Goal: Task Accomplishment & Management: Use online tool/utility

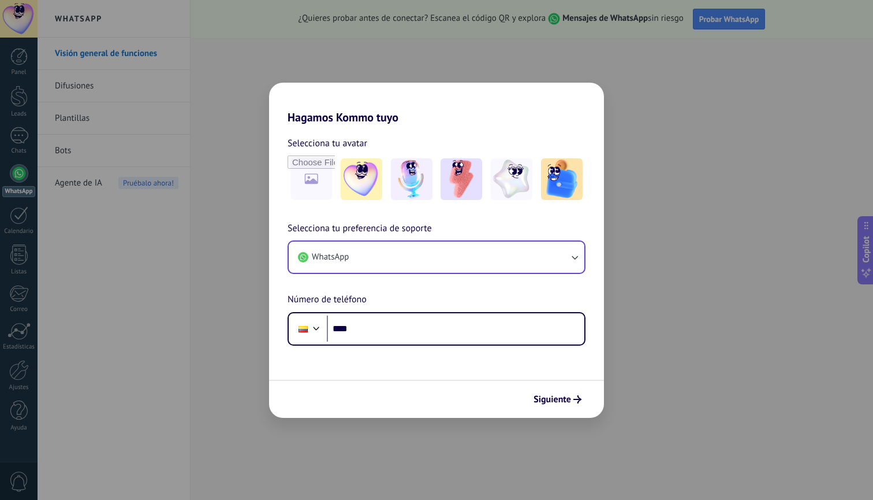
click at [389, 254] on button "WhatsApp" at bounding box center [437, 256] width 296 height 31
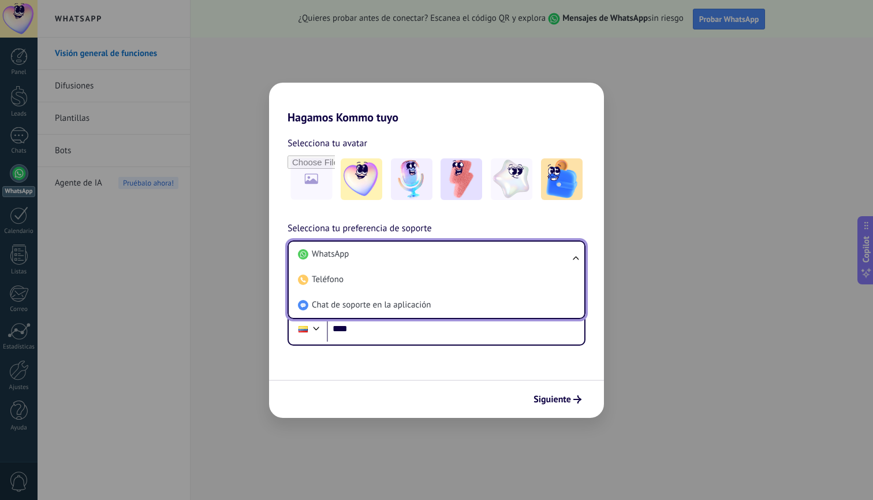
click at [389, 254] on li "WhatsApp" at bounding box center [434, 253] width 282 height 25
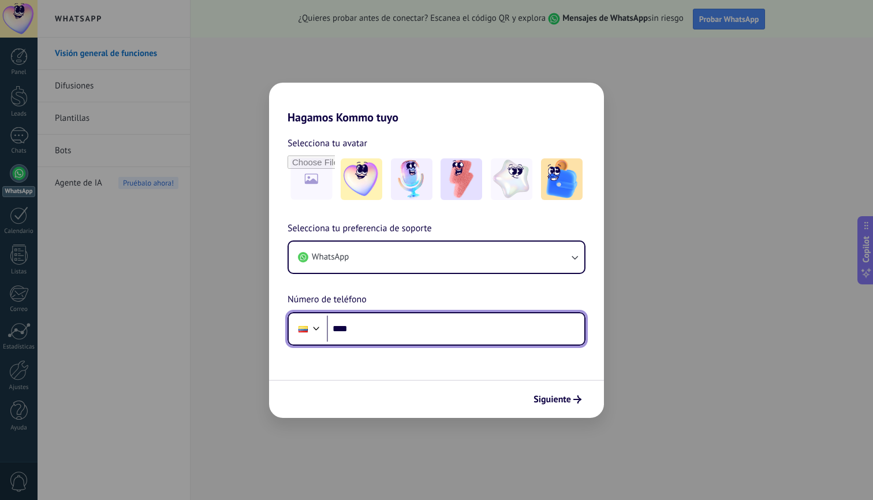
click at [386, 333] on input "****" at bounding box center [456, 328] width 258 height 27
type input "**********"
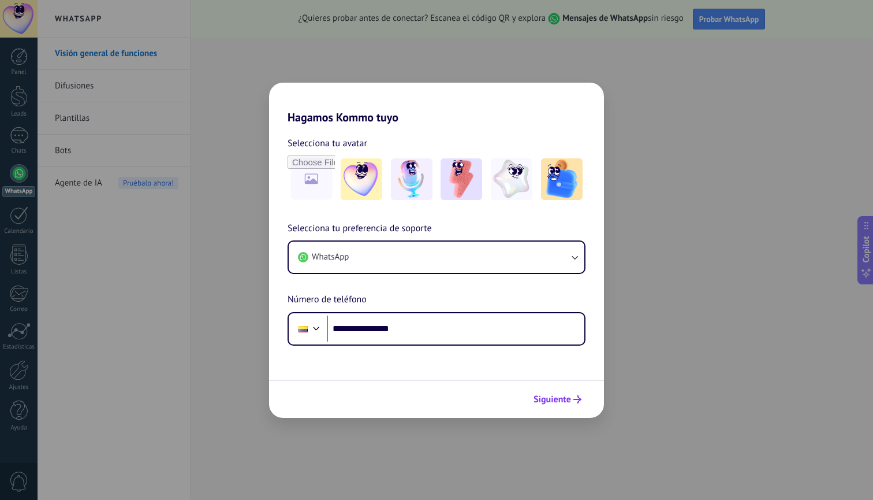
click at [549, 399] on span "Siguiente" at bounding box center [553, 399] width 38 height 8
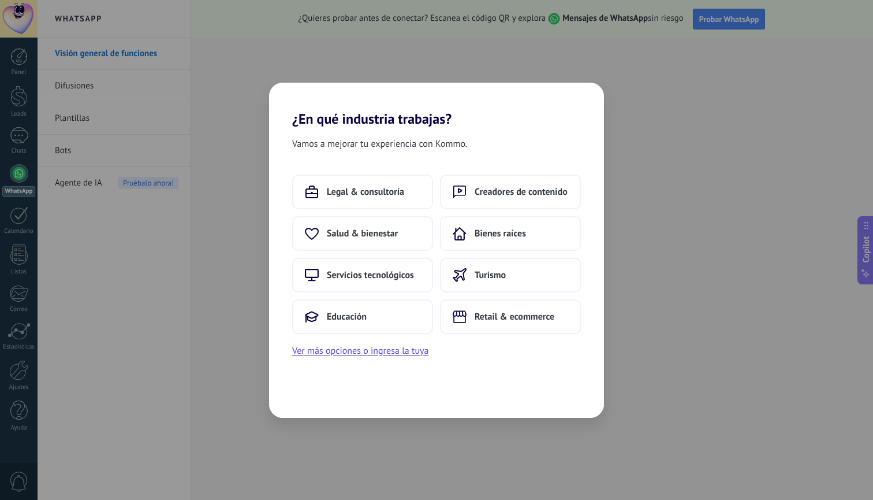
click at [407, 140] on span "Vamos a mejorar tu experiencia con Kommo." at bounding box center [379, 143] width 175 height 15
click at [507, 160] on div "Vamos a mejorar tu experiencia con Kommo. Legal & consultoría Creadores de cont…" at bounding box center [436, 272] width 335 height 291
click at [481, 143] on div "Vamos a mejorar tu experiencia con Kommo." at bounding box center [436, 146] width 335 height 20
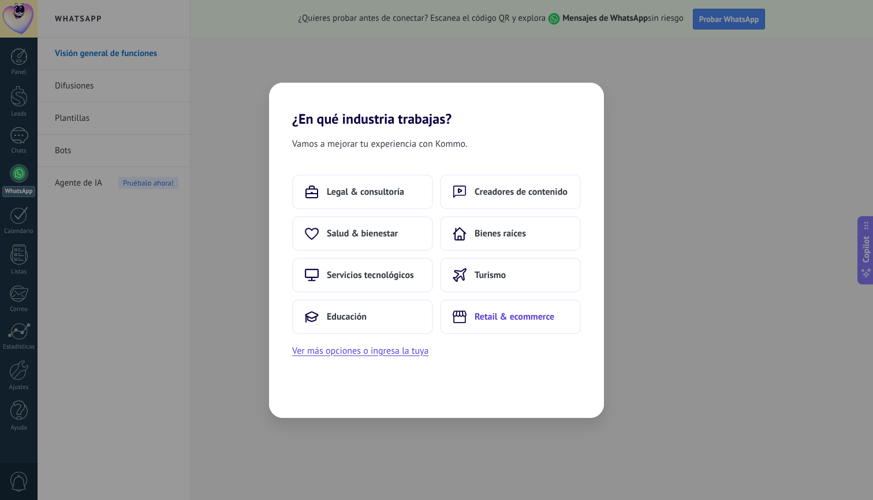
click at [478, 317] on span "Retail & ecommerce" at bounding box center [515, 317] width 80 height 12
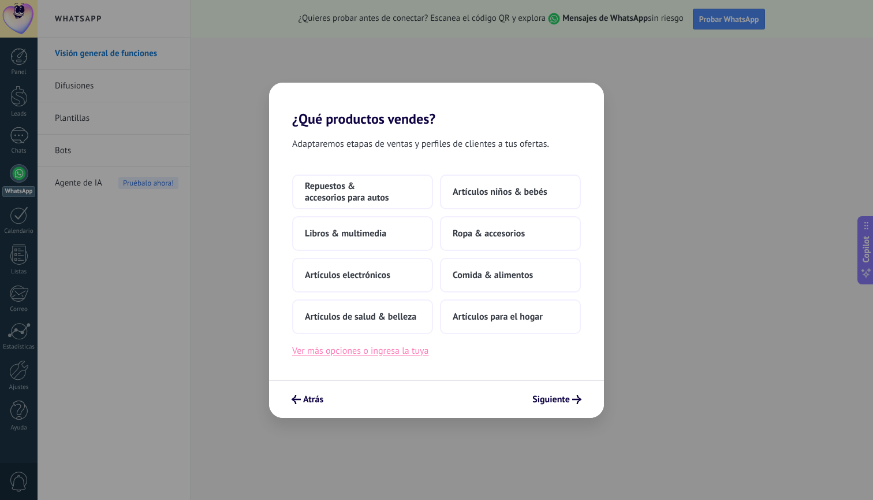
click at [359, 353] on button "Ver más opciones o ingresa la tuya" at bounding box center [360, 350] width 136 height 15
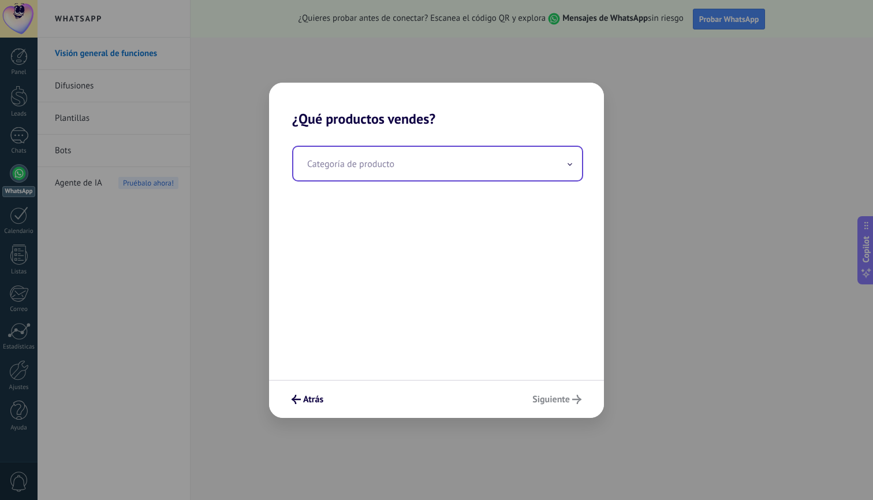
click at [381, 177] on input "text" at bounding box center [437, 164] width 289 height 34
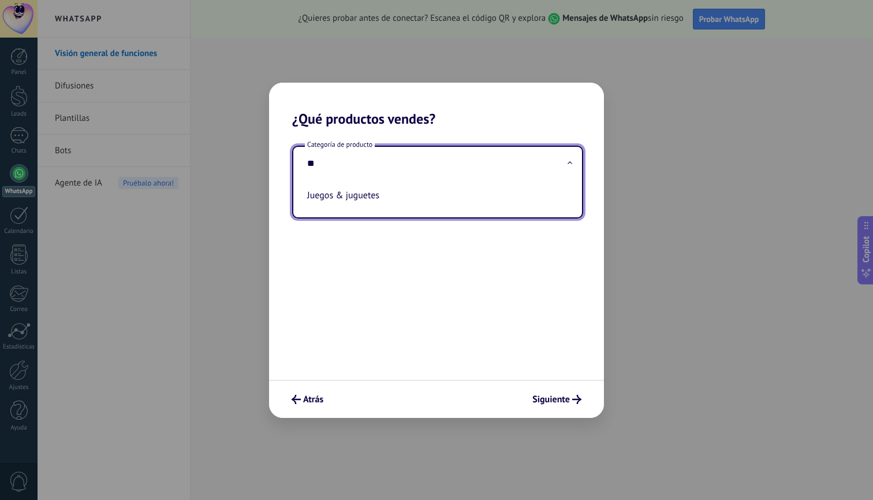
type input "*"
drag, startPoint x: 381, startPoint y: 177, endPoint x: 385, endPoint y: 202, distance: 25.2
click at [385, 202] on div "Categoría de producto *** Juegos & juguetes" at bounding box center [436, 253] width 335 height 252
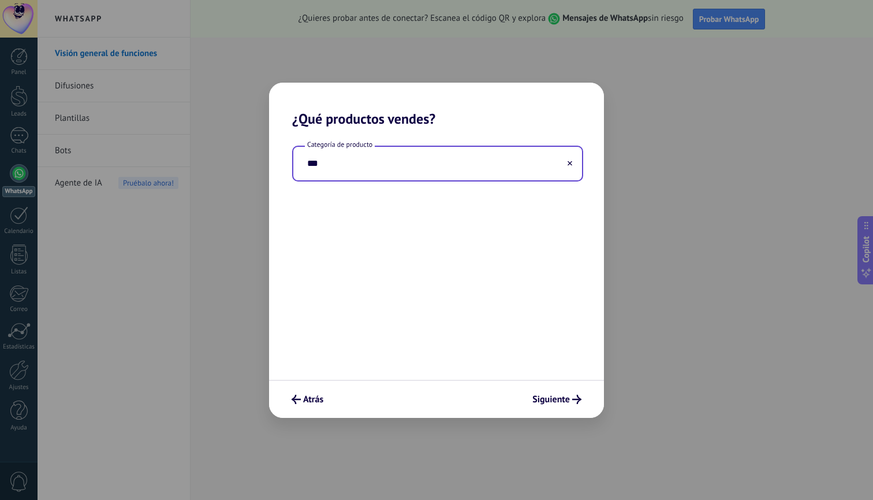
click at [339, 172] on input "***" at bounding box center [437, 164] width 289 height 34
drag, startPoint x: 339, startPoint y: 172, endPoint x: 332, endPoint y: 179, distance: 9.0
click at [332, 179] on input "***" at bounding box center [437, 164] width 289 height 34
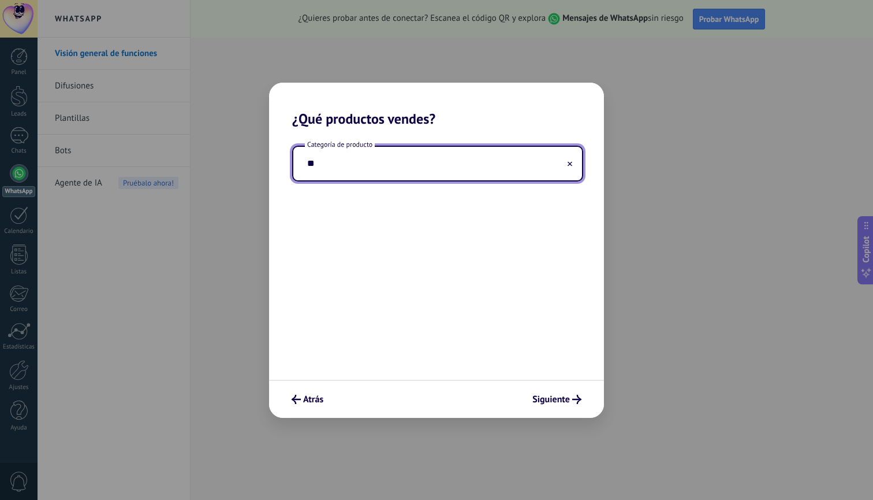
type input "*"
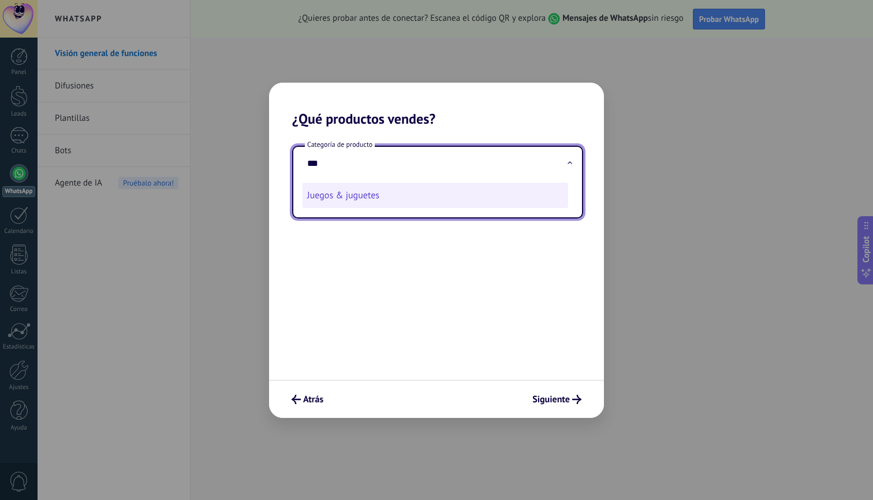
click at [323, 193] on li "Juegos & juguetes" at bounding box center [436, 195] width 266 height 25
type input "**********"
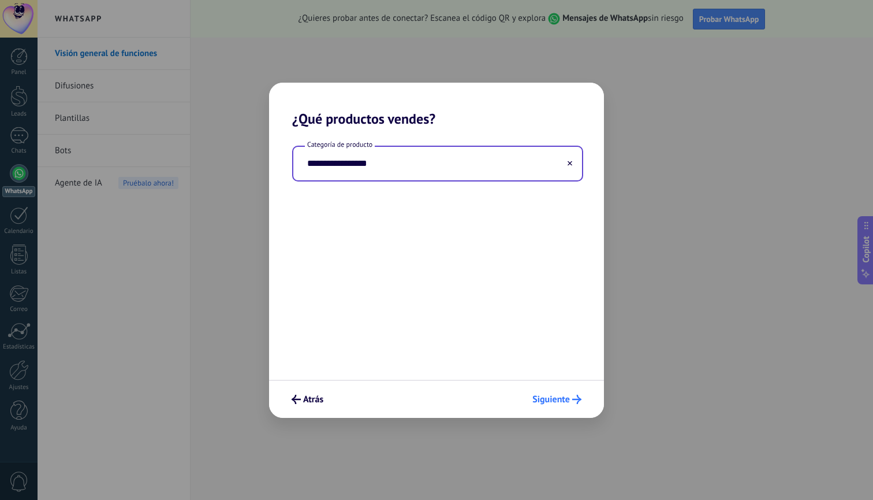
click at [555, 400] on span "Siguiente" at bounding box center [552, 399] width 38 height 8
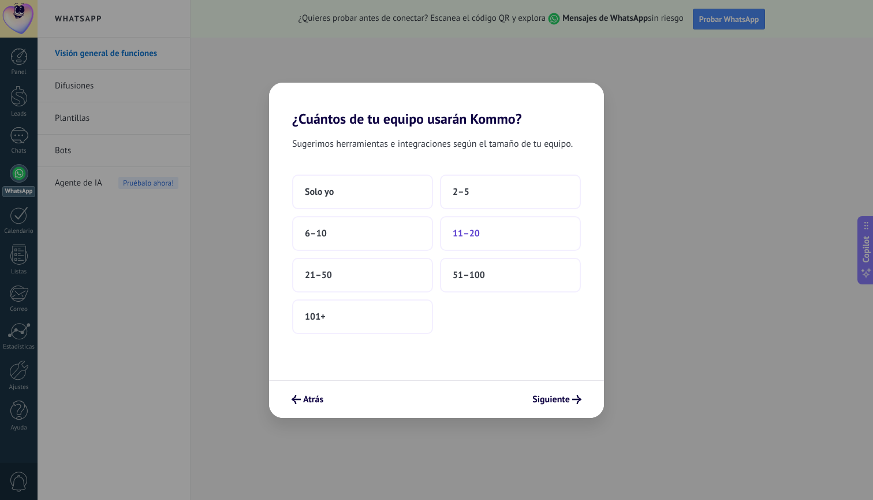
click at [467, 236] on span "11–20" at bounding box center [466, 234] width 27 height 12
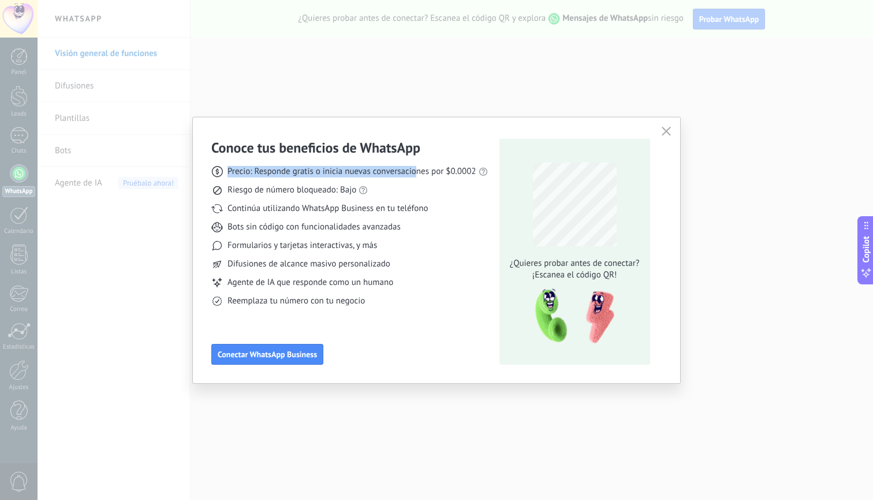
drag, startPoint x: 229, startPoint y: 174, endPoint x: 418, endPoint y: 174, distance: 189.5
click at [418, 174] on span "Precio: Responde gratis o inicia nuevas conversaciones por $0.0002" at bounding box center [352, 172] width 249 height 12
click at [429, 174] on span "Precio: Responde gratis o inicia nuevas conversaciones por $0.0002" at bounding box center [352, 172] width 249 height 12
click at [297, 192] on span "Riesgo de número bloqueado: Bajo" at bounding box center [292, 190] width 129 height 12
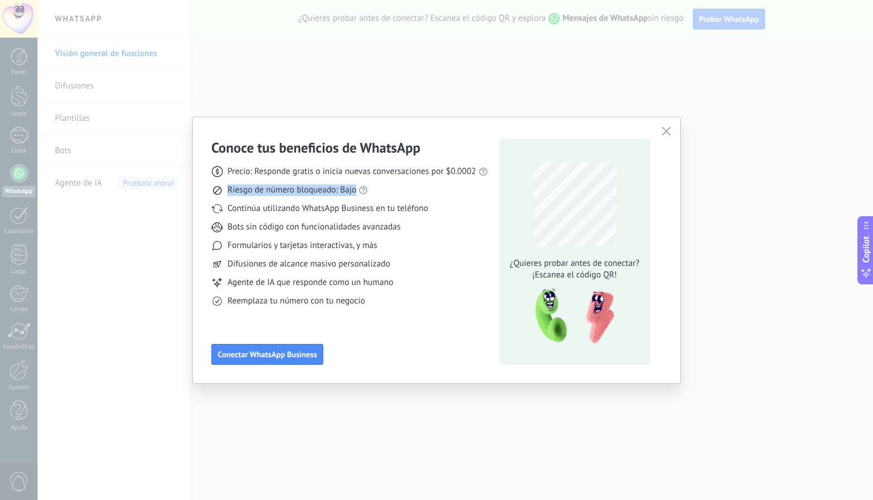
click at [297, 192] on span "Riesgo de número bloqueado: Bajo" at bounding box center [292, 190] width 129 height 12
click at [314, 209] on span "Continúa utilizando WhatsApp Business en tu teléfono" at bounding box center [328, 209] width 200 height 12
click at [321, 229] on span "Bots sin código con funcionalidades avanzadas" at bounding box center [314, 227] width 173 height 12
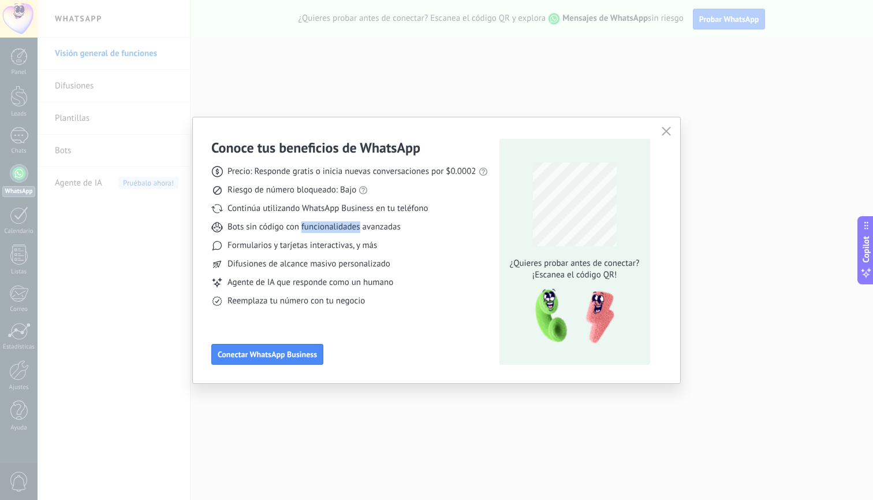
click at [321, 229] on span "Bots sin código con funcionalidades avanzadas" at bounding box center [314, 227] width 173 height 12
click at [323, 246] on span "Formularios y tarjetas interactivas, y más" at bounding box center [303, 246] width 150 height 12
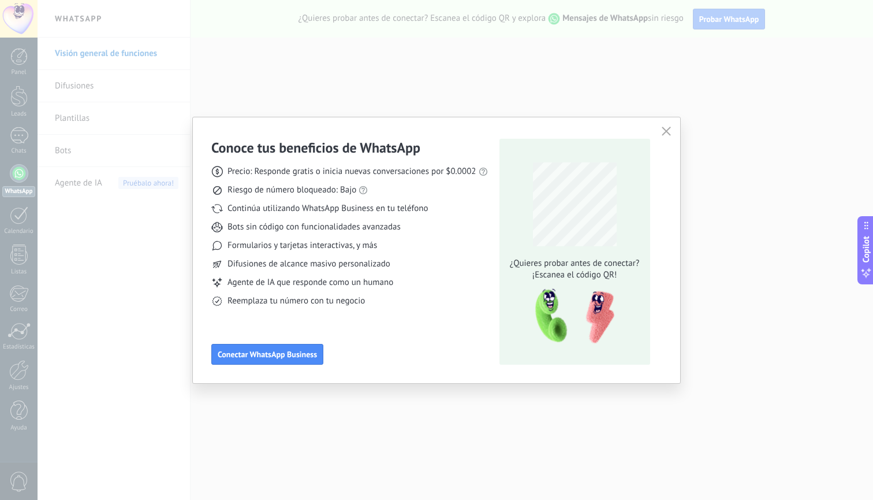
click at [324, 269] on span "Difusiones de alcance masivo personalizado" at bounding box center [309, 264] width 163 height 12
click at [318, 285] on span "Agente de IA que responde como un humano" at bounding box center [311, 283] width 166 height 12
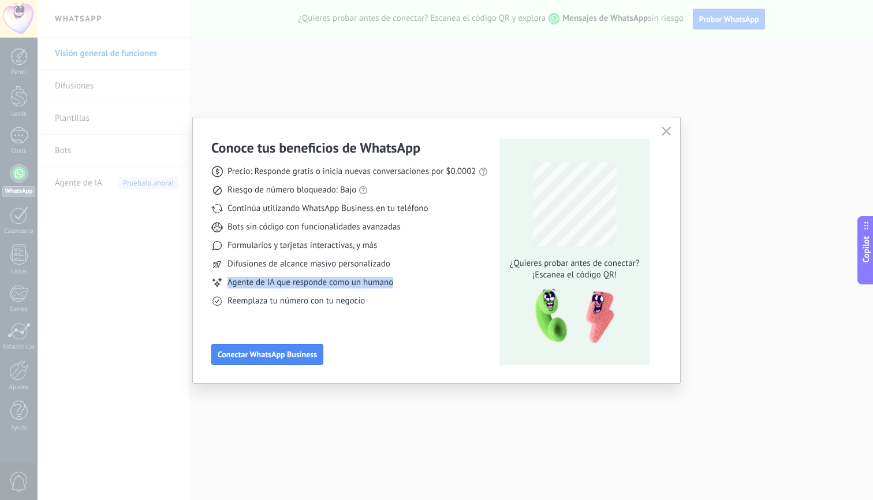
click at [318, 285] on span "Agente de IA que responde como un humano" at bounding box center [311, 283] width 166 height 12
click at [318, 304] on span "Reemplaza tu número con tu negocio" at bounding box center [296, 301] width 137 height 12
click at [367, 318] on div "Conoce tus beneficios de WhatsApp Precio: Responde gratis o inicia nuevas conve…" at bounding box center [349, 252] width 277 height 226
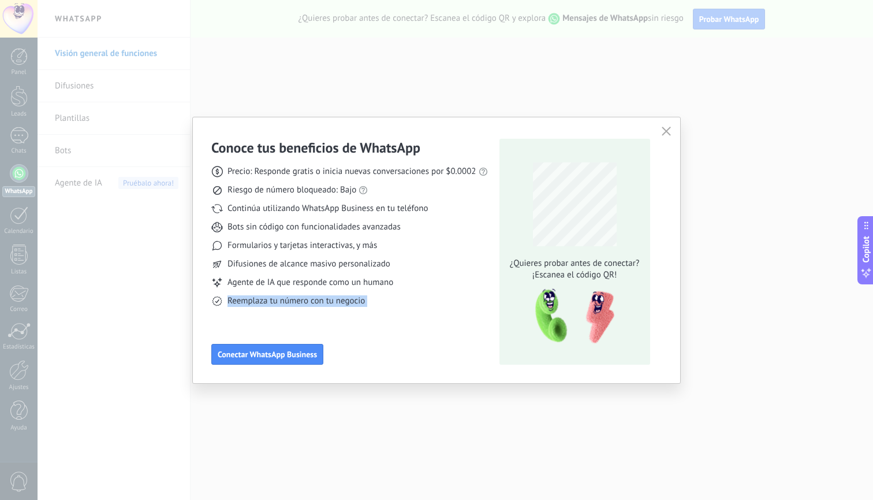
click at [319, 308] on div "Conoce tus beneficios de WhatsApp Precio: Responde gratis o inicia nuevas conve…" at bounding box center [349, 252] width 277 height 226
click at [348, 295] on div "Precio: Responde gratis o inicia nuevas conversaciones por $0.0002 Riesgo de nú…" at bounding box center [349, 232] width 277 height 150
click at [306, 358] on span "Conectar WhatsApp Business" at bounding box center [267, 354] width 99 height 8
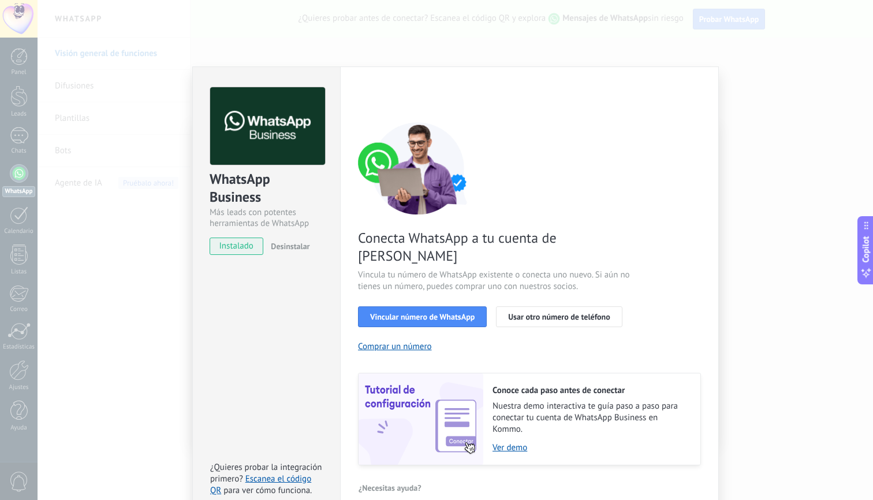
scroll to position [10, 0]
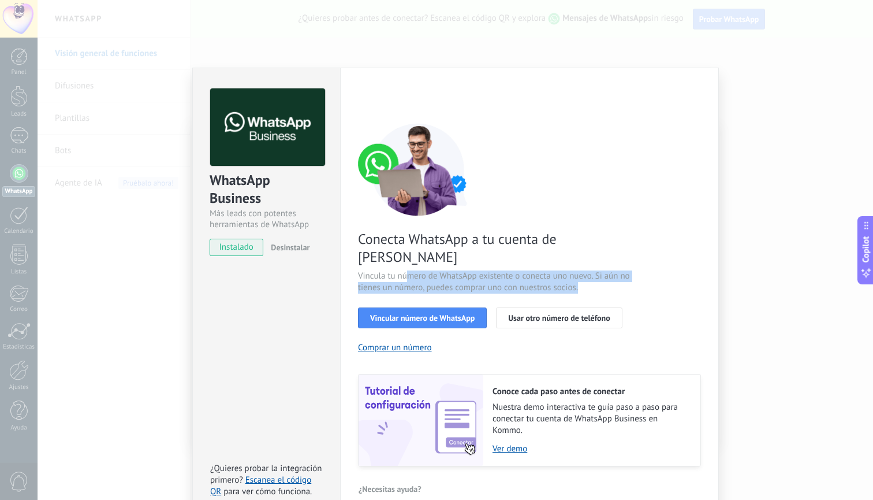
drag, startPoint x: 407, startPoint y: 255, endPoint x: 590, endPoint y: 266, distance: 184.0
click at [590, 270] on span "Vincula tu número de WhatsApp existente o conecta uno nuevo. Si aún no tienes u…" at bounding box center [495, 281] width 275 height 23
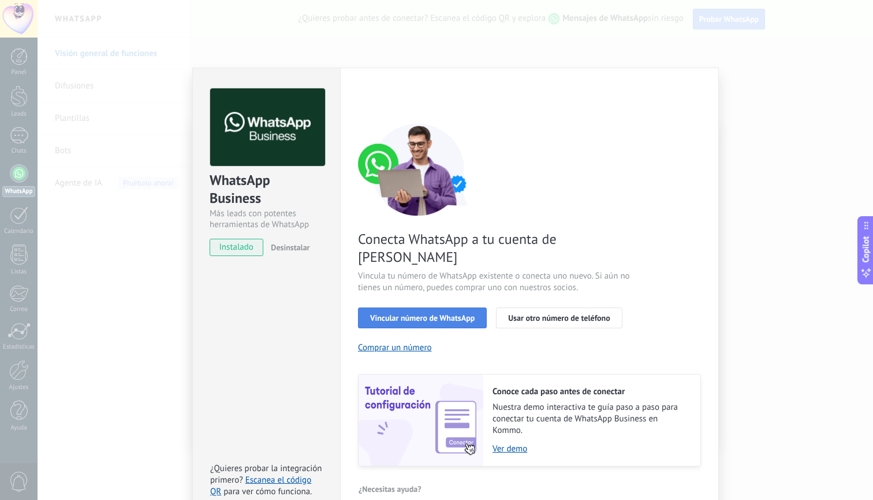
click at [411, 314] on span "Vincular número de WhatsApp" at bounding box center [422, 318] width 105 height 8
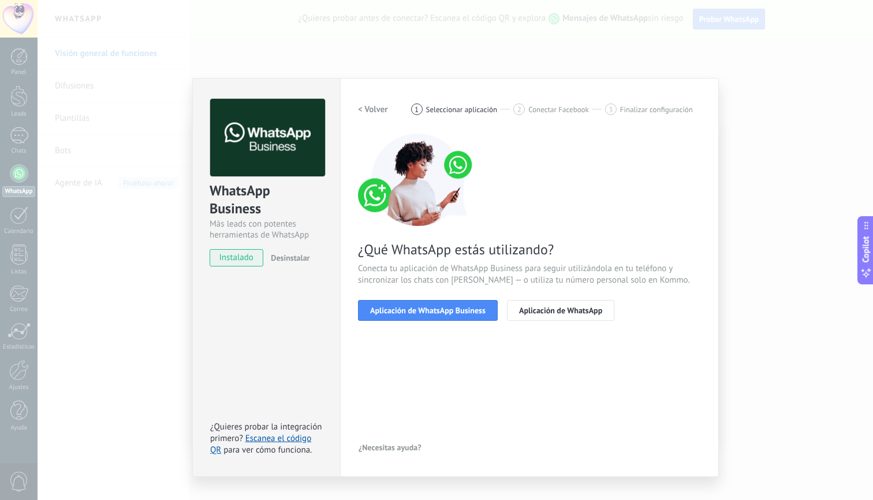
scroll to position [0, 0]
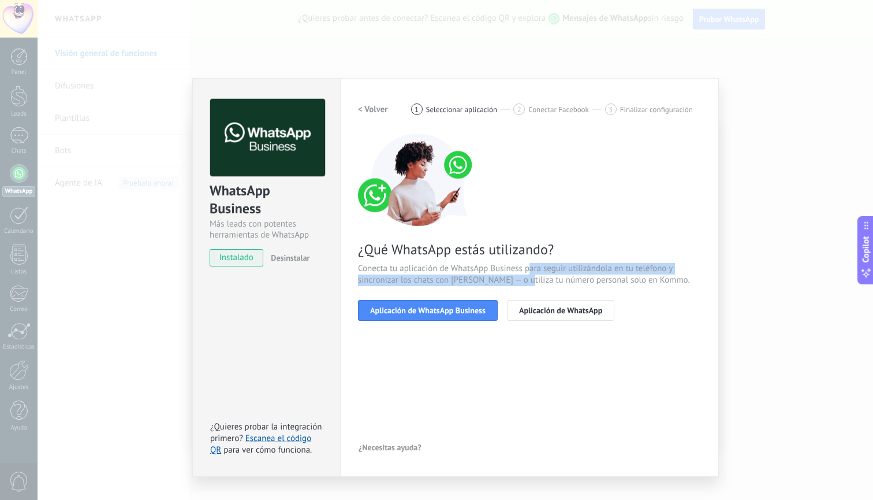
drag, startPoint x: 531, startPoint y: 272, endPoint x: 527, endPoint y: 283, distance: 12.1
click at [527, 283] on span "Conecta tu aplicación de WhatsApp Business para seguir utilizándola en tu teléf…" at bounding box center [529, 274] width 343 height 23
click at [527, 284] on span "Conecta tu aplicación de WhatsApp Business para seguir utilizándola en tu teléf…" at bounding box center [529, 274] width 343 height 23
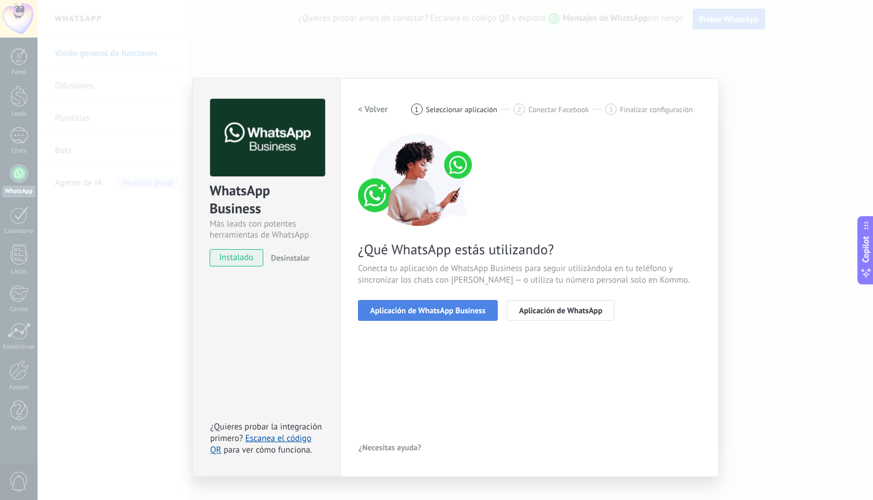
click at [471, 306] on span "Aplicación de WhatsApp Business" at bounding box center [428, 310] width 116 height 8
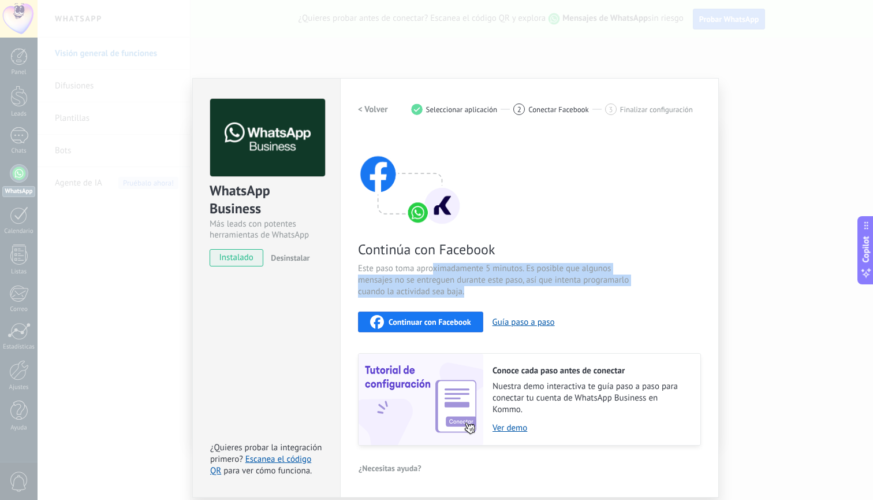
drag, startPoint x: 435, startPoint y: 267, endPoint x: 469, endPoint y: 287, distance: 38.8
click at [469, 288] on span "Este paso toma aproximadamente 5 minutos. Es posible que algunos mensajes no se…" at bounding box center [495, 280] width 275 height 35
click at [469, 287] on span "Este paso toma aproximadamente 5 minutos. Es posible que algunos mensajes no se…" at bounding box center [495, 280] width 275 height 35
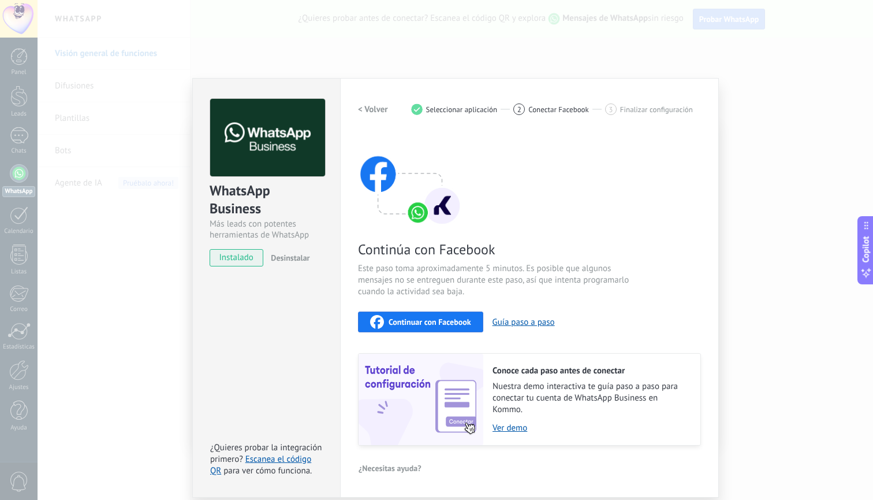
click at [466, 321] on span "Continuar con Facebook" at bounding box center [430, 322] width 83 height 8
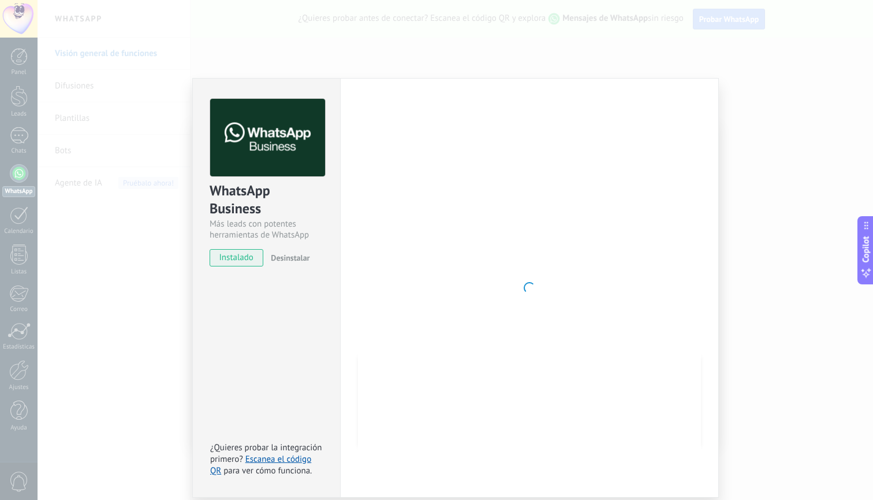
click at [594, 272] on div at bounding box center [529, 288] width 343 height 378
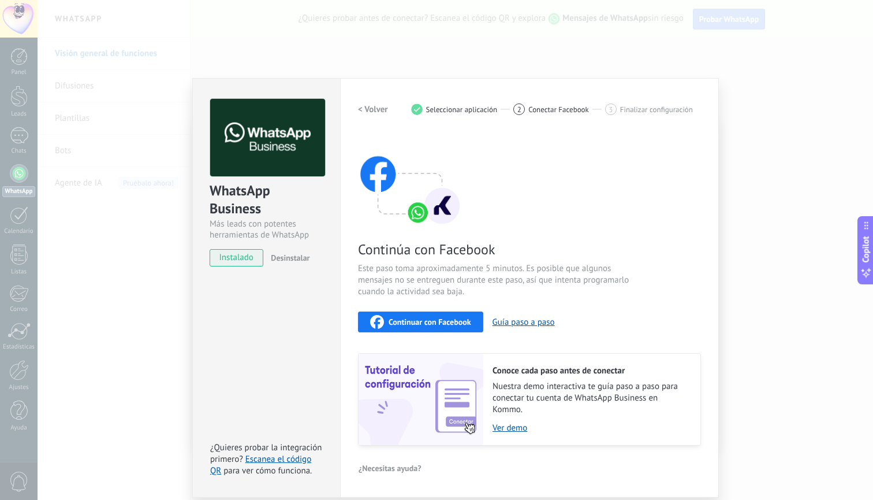
click at [444, 115] on div "< Volver 1 Seleccionar aplicación 2 Conectar Facebook 3 Finalizar configuración" at bounding box center [529, 109] width 343 height 21
click at [443, 106] on span "Seleccionar aplicación" at bounding box center [462, 109] width 72 height 9
click at [416, 107] on div "1" at bounding box center [417, 109] width 12 height 12
click at [526, 122] on div "< Volver 1 Seleccionar aplicación 2 Conectar Facebook 3 Finalizar configuración…" at bounding box center [529, 272] width 343 height 347
